Goal: Task Accomplishment & Management: Manage account settings

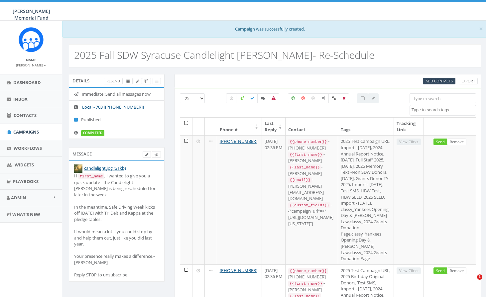
select select
click at [34, 131] on span "Campaigns" at bounding box center [26, 132] width 26 height 6
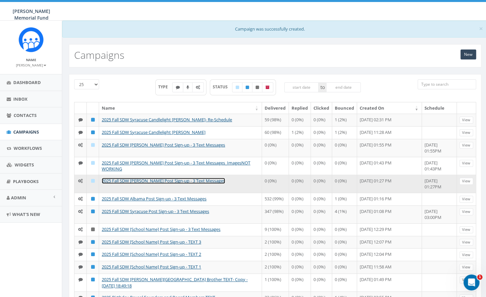
click at [142, 184] on link "2025 Fall SDW [PERSON_NAME] Post Sign-up - 3 Text Messages" at bounding box center [163, 181] width 123 height 6
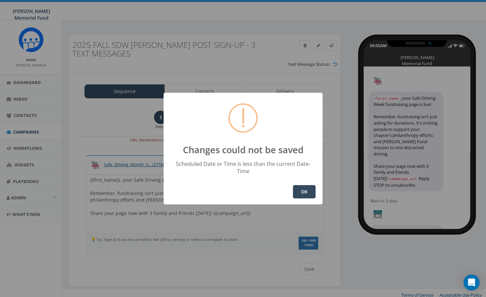
click at [301, 186] on button "OK" at bounding box center [304, 191] width 23 height 13
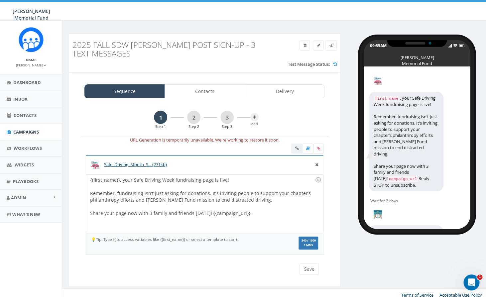
scroll to position [5, 0]
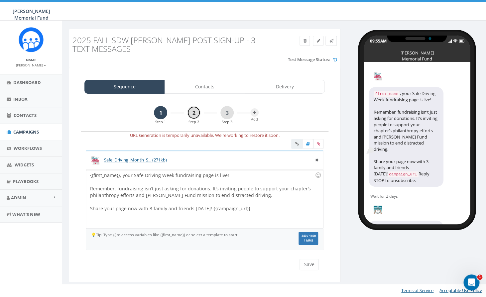
click at [194, 114] on link "2" at bounding box center [193, 112] width 13 height 13
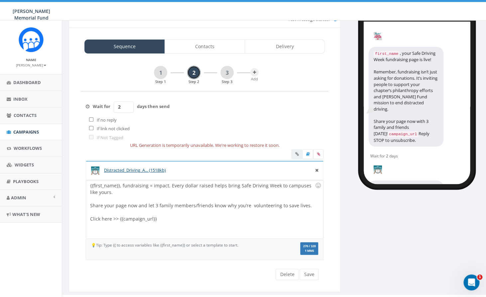
scroll to position [55, 0]
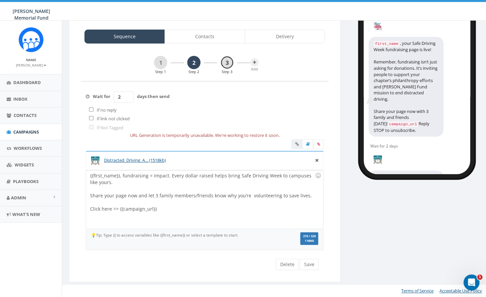
click at [232, 63] on link "3" at bounding box center [226, 62] width 13 height 13
